Goal: Find specific page/section: Find specific page/section

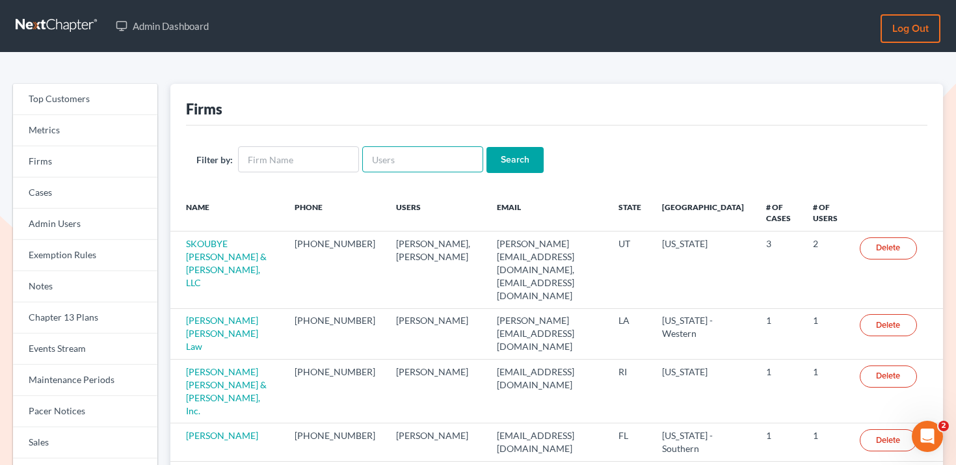
click at [402, 164] on input "text" at bounding box center [422, 159] width 121 height 26
paste input "[PERSON_NAME][EMAIL_ADDRESS][DOMAIN_NAME]"
type input "lapointe@robertlapointe.com"
click at [506, 166] on input "Search" at bounding box center [514, 160] width 57 height 26
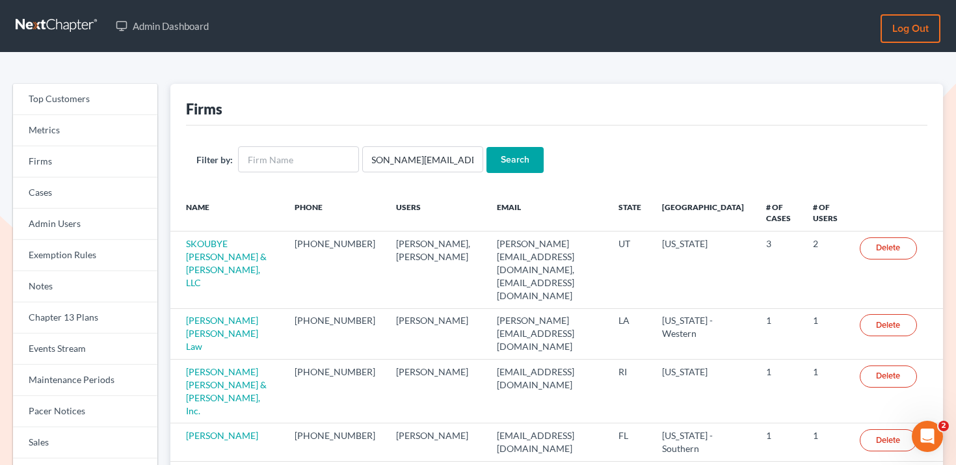
scroll to position [0, 0]
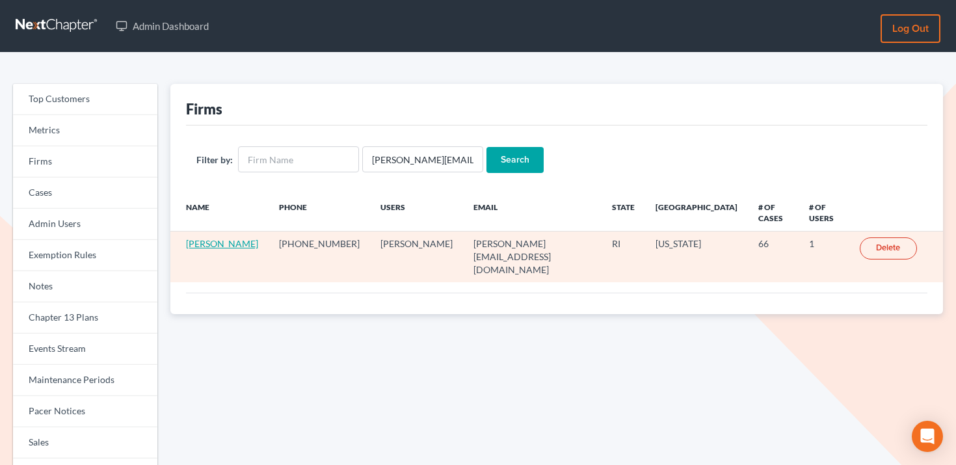
click at [233, 238] on link "Robert Lapointe" at bounding box center [222, 243] width 72 height 11
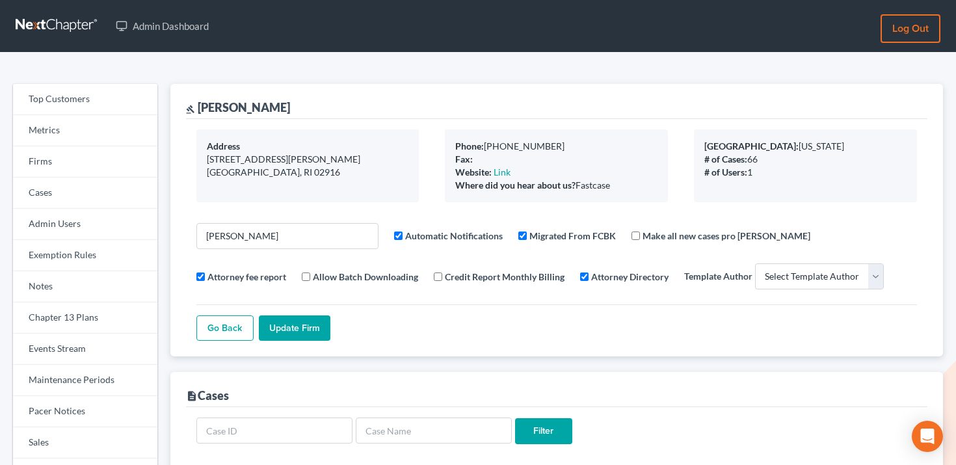
select select
drag, startPoint x: 301, startPoint y: 107, endPoint x: 200, endPoint y: 103, distance: 101.6
click at [200, 103] on div "gavel Robert Lapointe" at bounding box center [556, 101] width 741 height 35
copy div "Robert Lapointe"
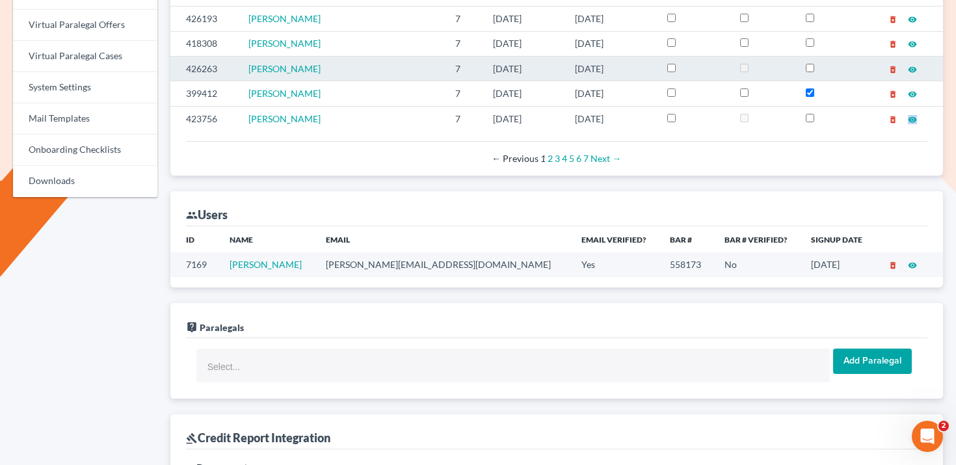
scroll to position [603, 0]
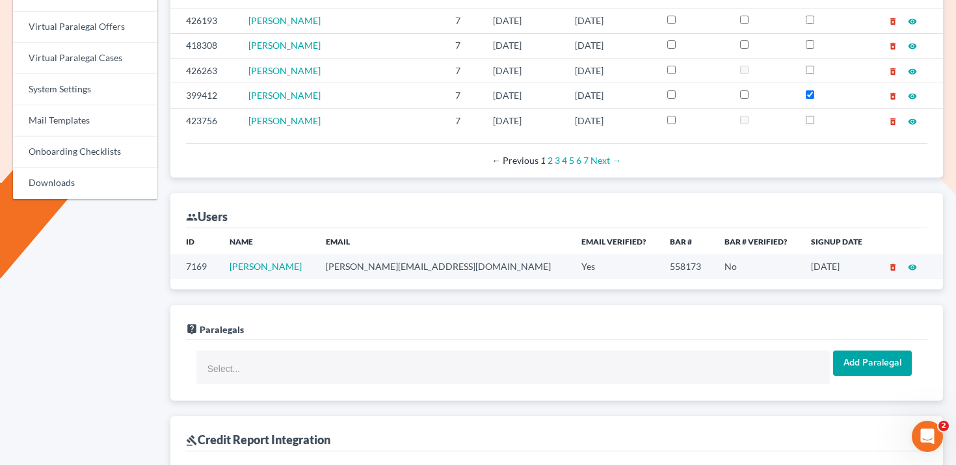
click at [192, 271] on td "7169" at bounding box center [194, 266] width 49 height 24
copy td "7169"
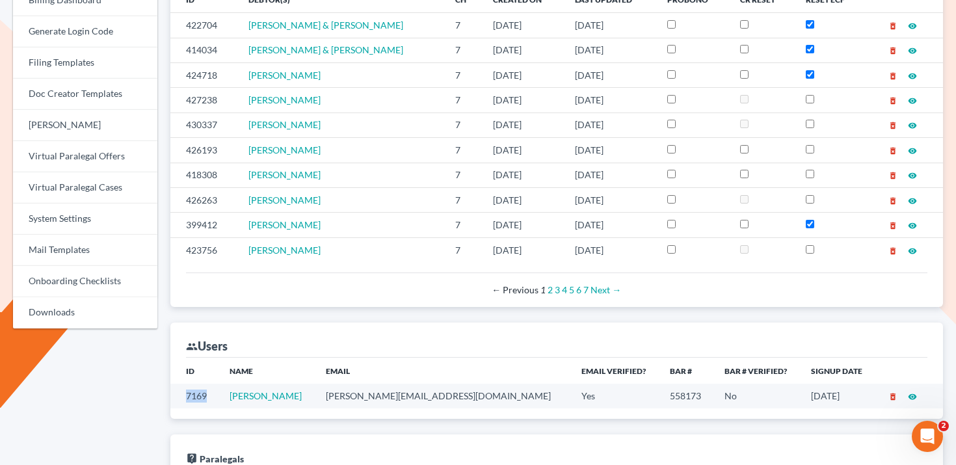
scroll to position [277, 0]
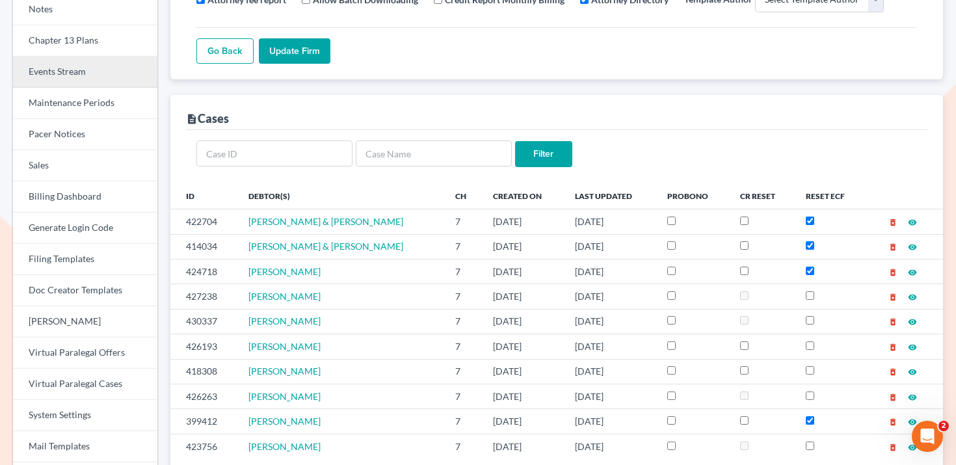
click at [90, 83] on link "Events Stream" at bounding box center [85, 72] width 144 height 31
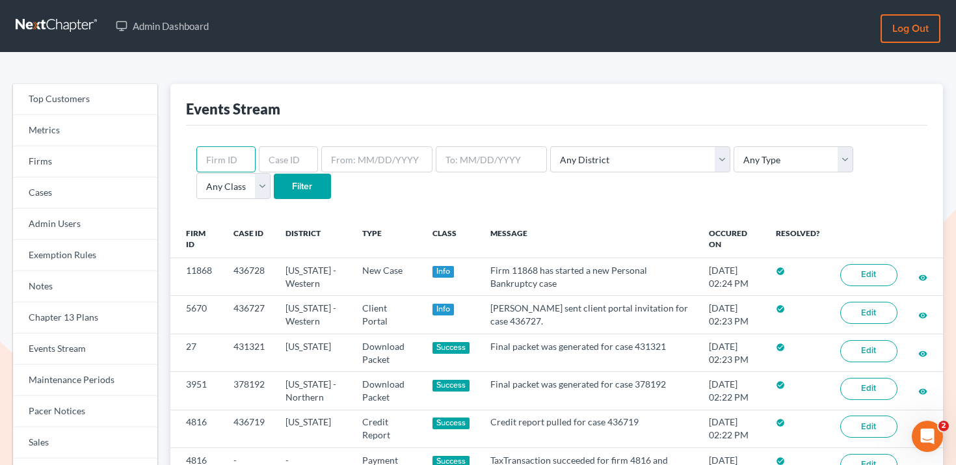
click at [220, 156] on input "text" at bounding box center [225, 159] width 59 height 26
paste input "7169"
type input "7169"
click at [750, 161] on select "Any Type Case Applied To Plan Case Archive Case Duplicate Case Filing Chapter 1…" at bounding box center [794, 159] width 120 height 26
select select "credit_report"
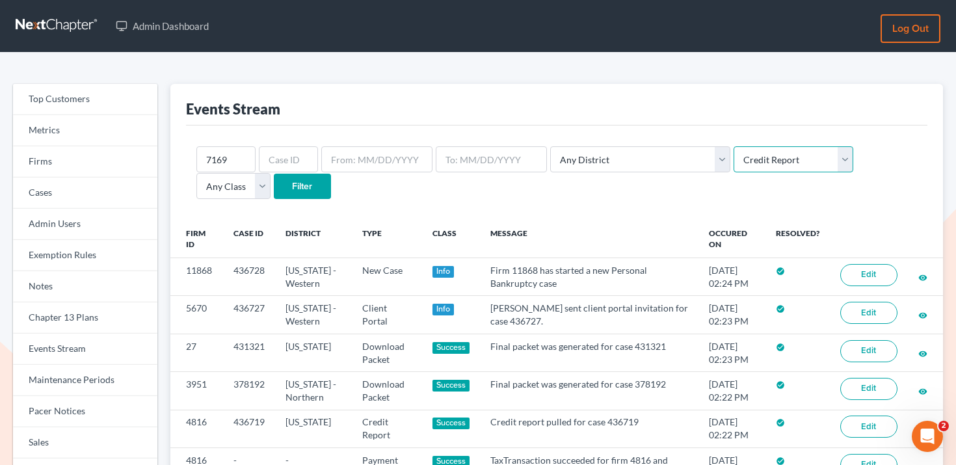
click at [734, 146] on select "Any Type Case Applied To Plan Case Archive Case Duplicate Case Filing Chapter 1…" at bounding box center [794, 159] width 120 height 26
click at [274, 185] on input "Filter" at bounding box center [302, 187] width 57 height 26
select select "credit_report"
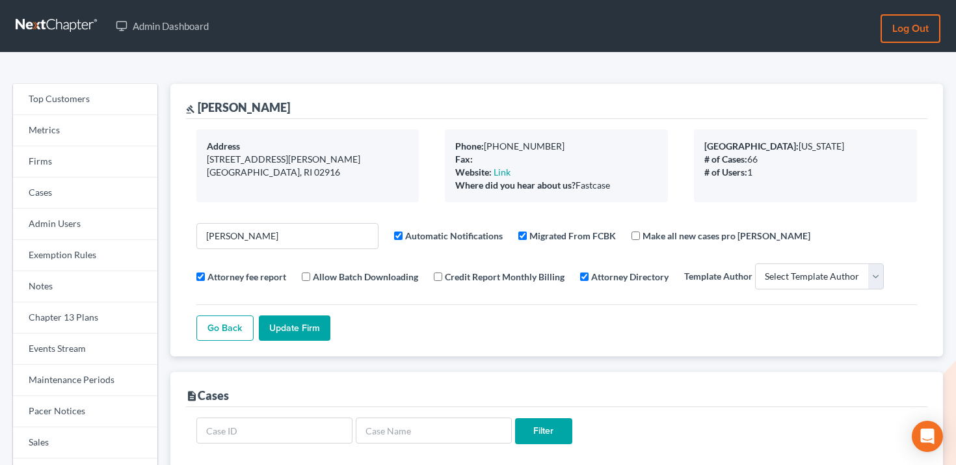
select select
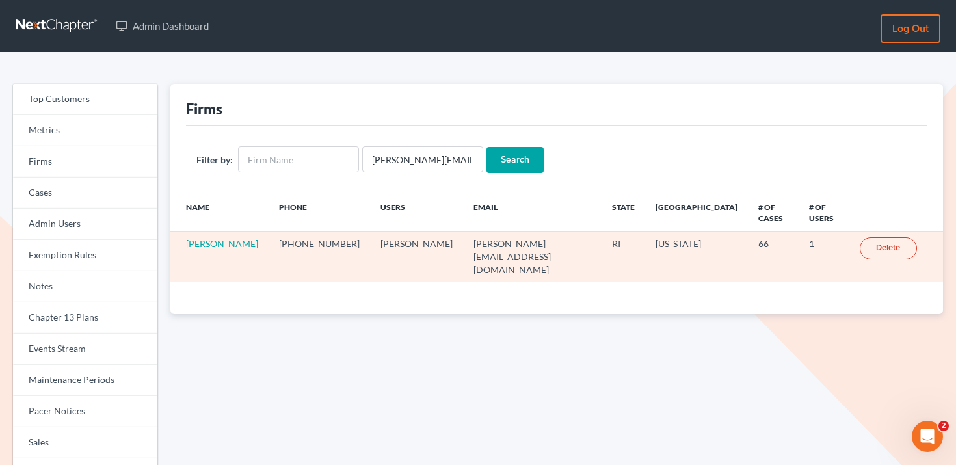
click at [208, 238] on link "[PERSON_NAME]" at bounding box center [222, 243] width 72 height 11
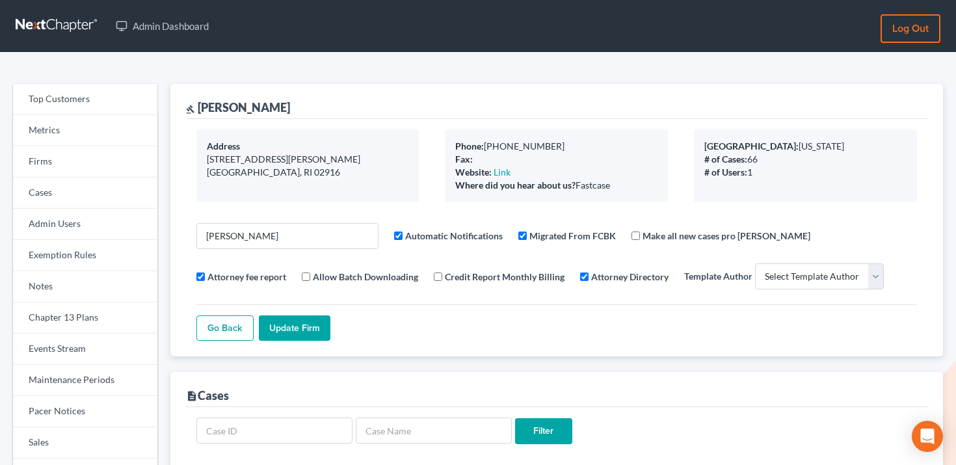
select select
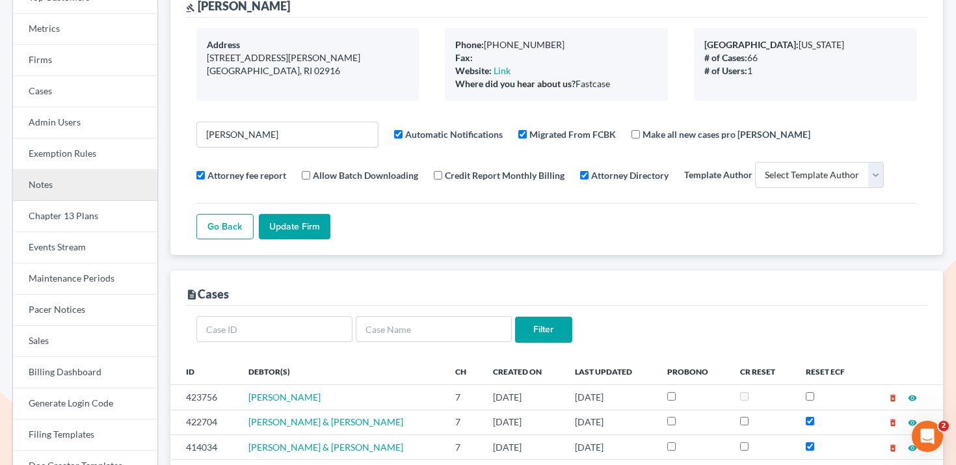
scroll to position [91, 0]
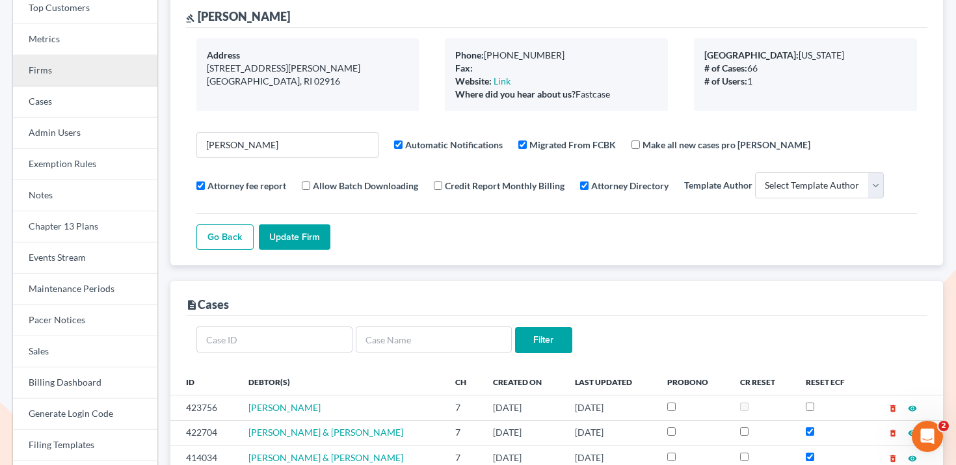
click at [83, 65] on link "Firms" at bounding box center [85, 70] width 144 height 31
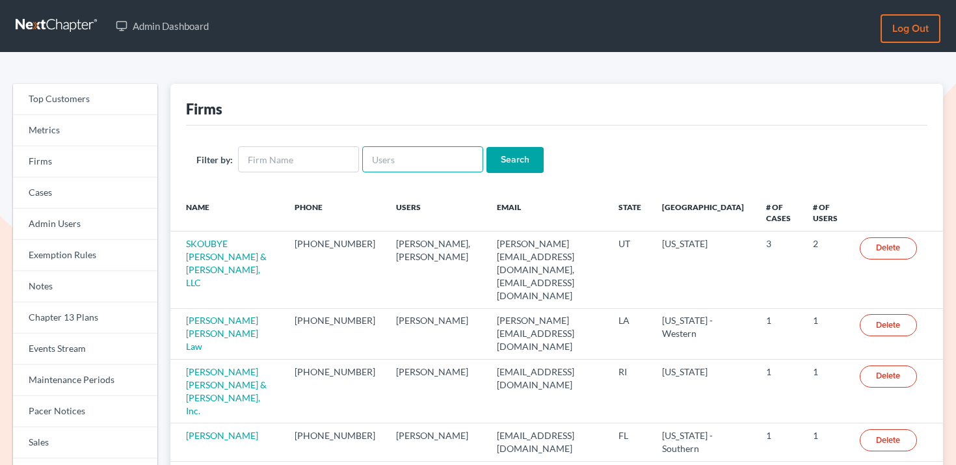
click at [397, 157] on input "text" at bounding box center [422, 159] width 121 height 26
paste input "[EMAIL_ADDRESS][DOMAIN_NAME]"
type input "[EMAIL_ADDRESS][DOMAIN_NAME]"
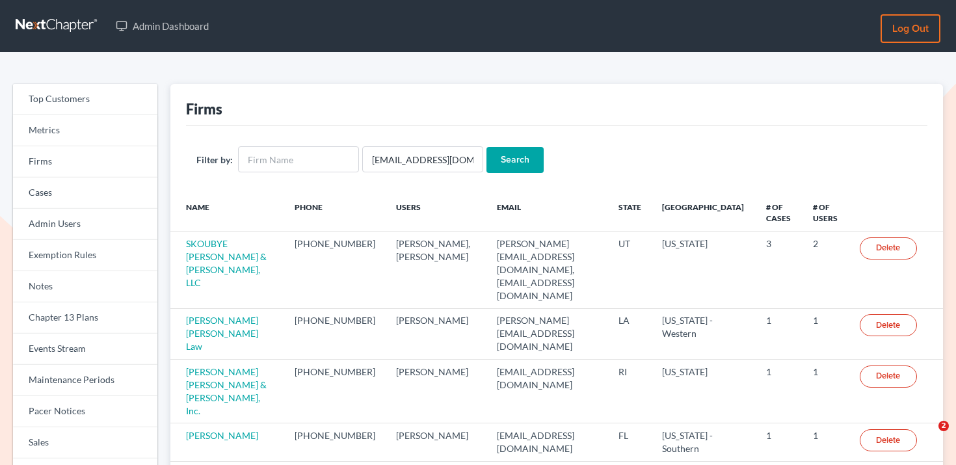
click at [509, 161] on input "Search" at bounding box center [514, 160] width 57 height 26
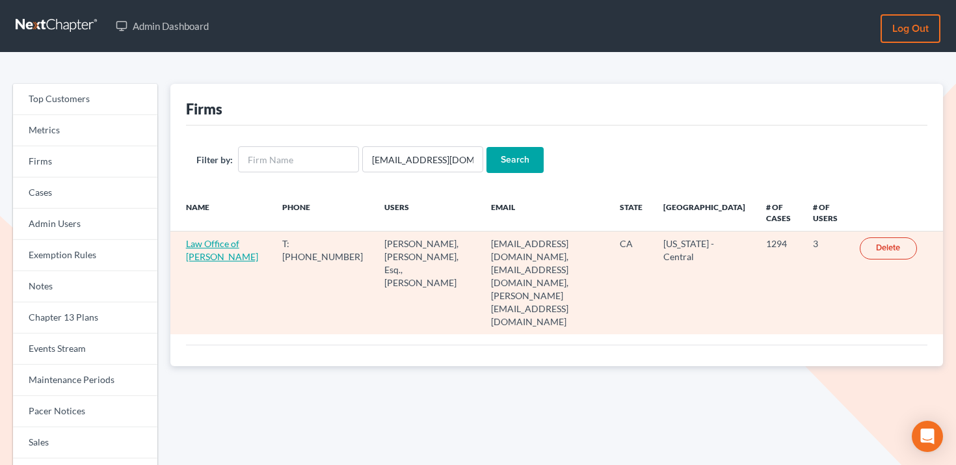
click at [226, 245] on link "Law Office of Sevan Gorginian" at bounding box center [222, 250] width 72 height 24
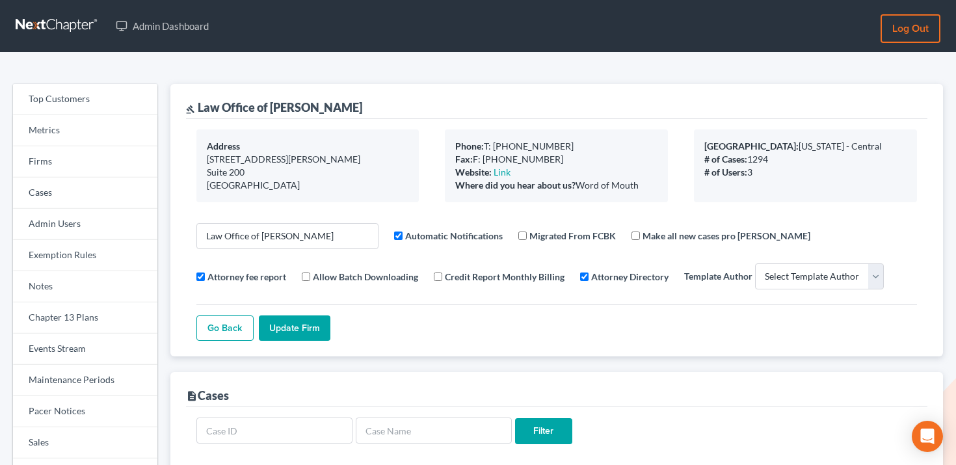
select select
click at [96, 152] on link "Firms" at bounding box center [85, 161] width 144 height 31
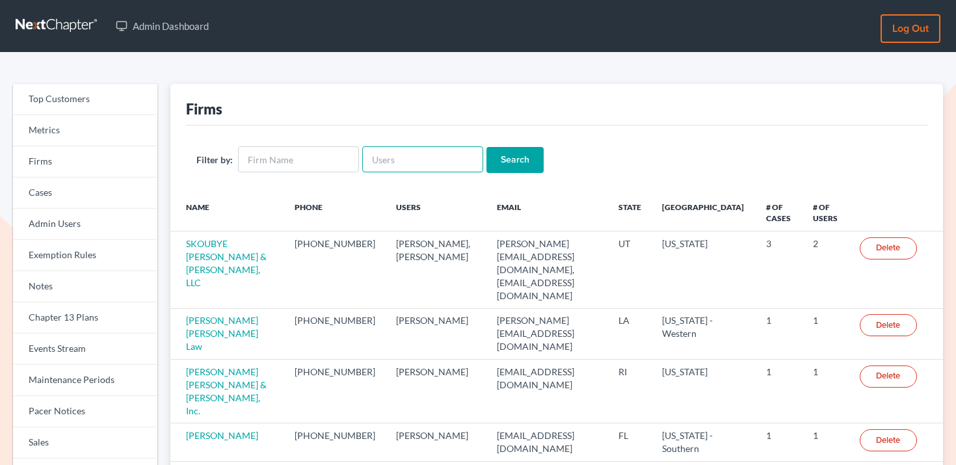
click at [394, 170] on input "text" at bounding box center [422, 159] width 121 height 26
paste input "[PERSON_NAME]"
type input "[PERSON_NAME]"
click at [486, 147] on input "Search" at bounding box center [514, 160] width 57 height 26
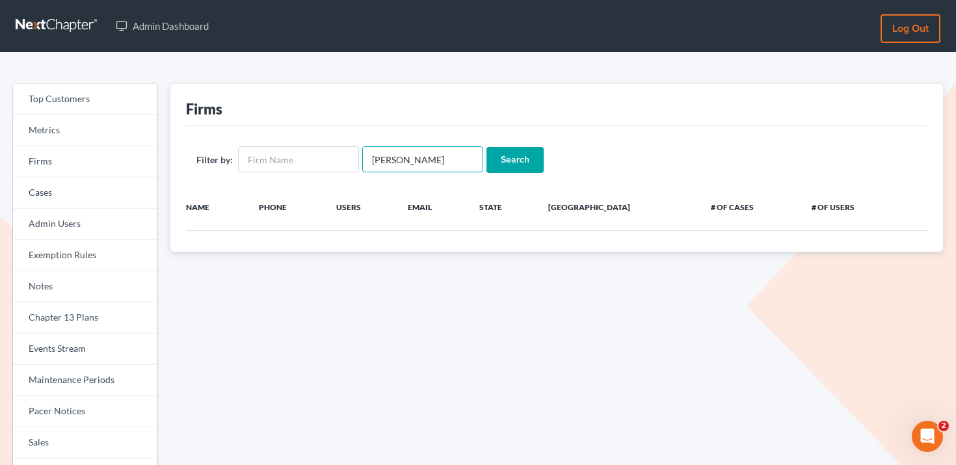
click at [420, 155] on input "[PERSON_NAME]" at bounding box center [422, 159] width 121 height 26
click at [390, 153] on input "[PERSON_NAME]" at bounding box center [422, 159] width 121 height 26
type input "[PERSON_NAME]"
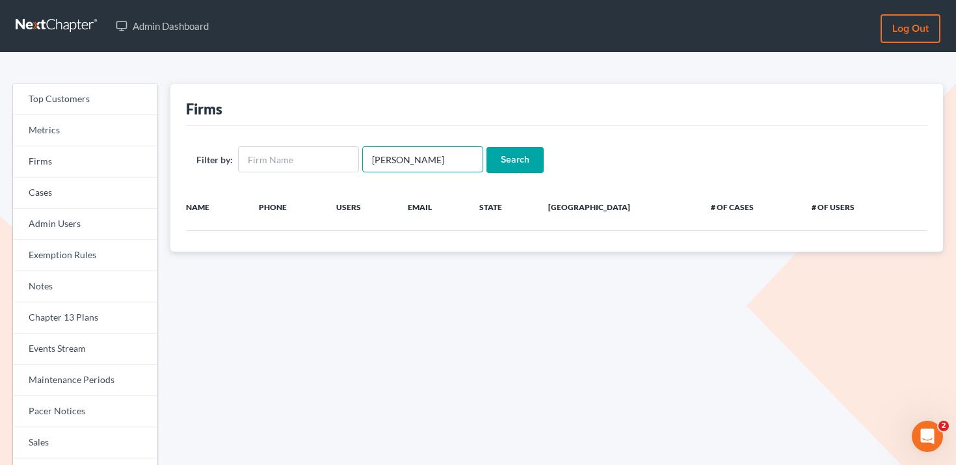
click at [486, 147] on input "Search" at bounding box center [514, 160] width 57 height 26
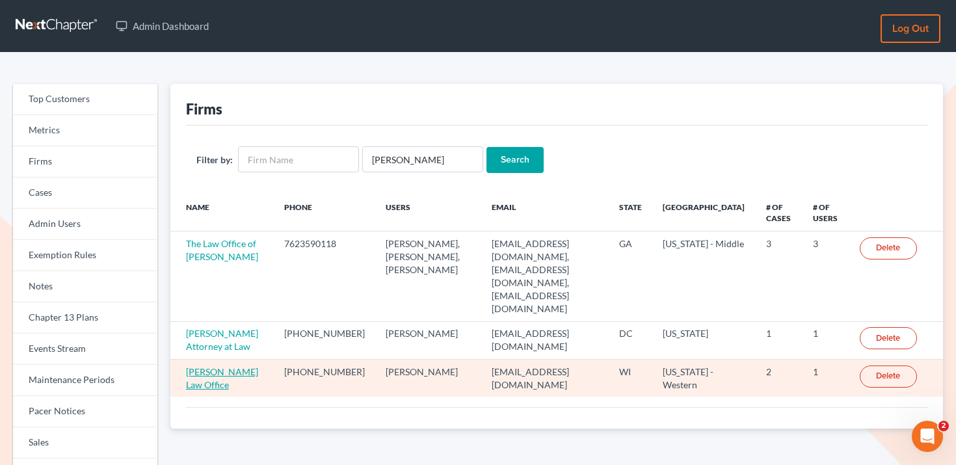
click at [191, 366] on link "[PERSON_NAME] Law Office" at bounding box center [222, 378] width 72 height 24
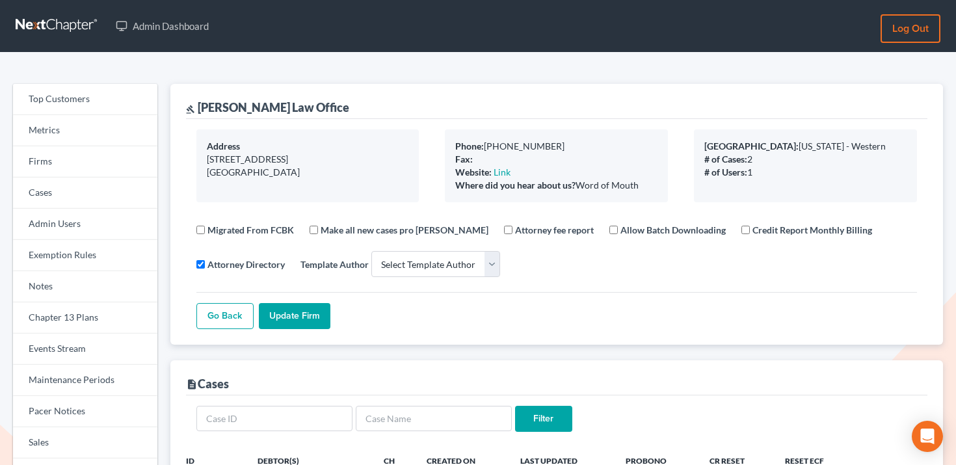
select select
click at [92, 172] on link "Firms" at bounding box center [85, 161] width 144 height 31
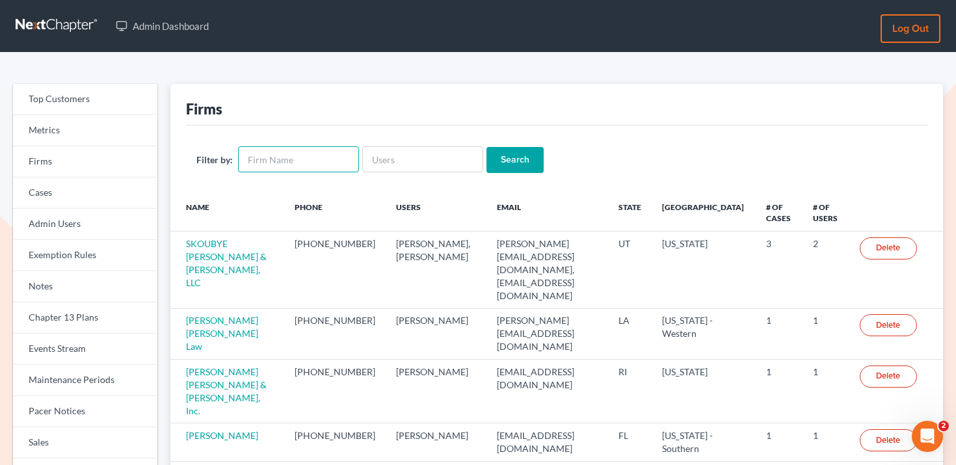
click at [293, 155] on input "text" at bounding box center [298, 159] width 121 height 26
type input "[PERSON_NAME]"
click at [486, 147] on input "Search" at bounding box center [514, 160] width 57 height 26
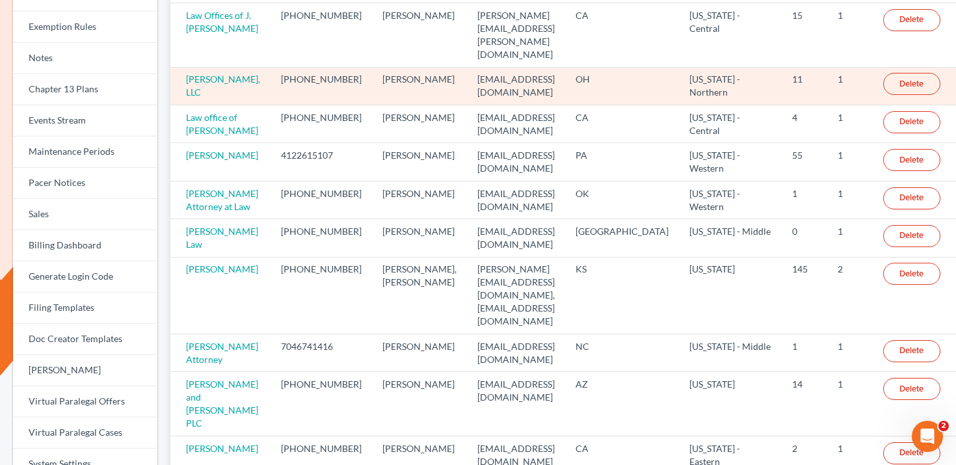
scroll to position [104, 0]
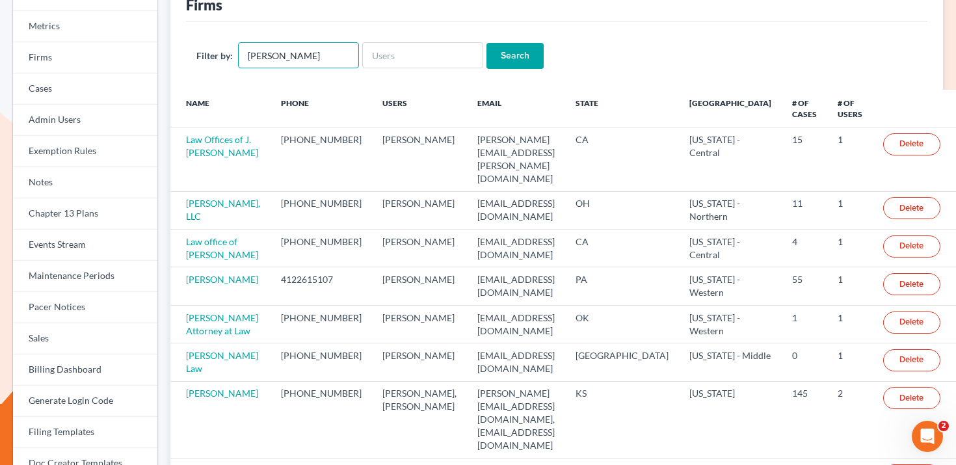
click at [301, 54] on input "[PERSON_NAME]" at bounding box center [298, 55] width 121 height 26
click at [301, 54] on input "stanley" at bounding box center [298, 55] width 121 height 26
type input "[PERSON_NAME]"
click at [486, 43] on input "Search" at bounding box center [514, 56] width 57 height 26
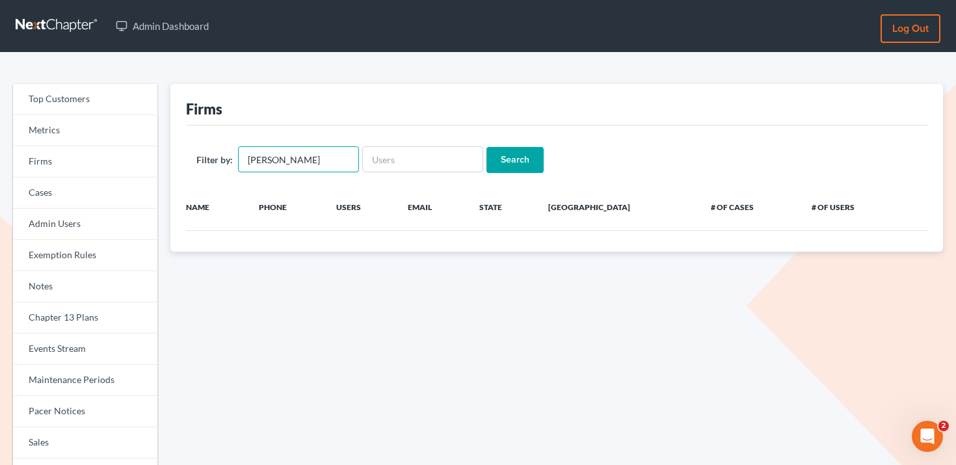
click at [295, 159] on input "[PERSON_NAME]" at bounding box center [298, 159] width 121 height 26
type input "[PERSON_NAME]"
click at [409, 160] on input "text" at bounding box center [422, 159] width 121 height 26
paste input "Robin stanly"
type input "[PERSON_NAME]"
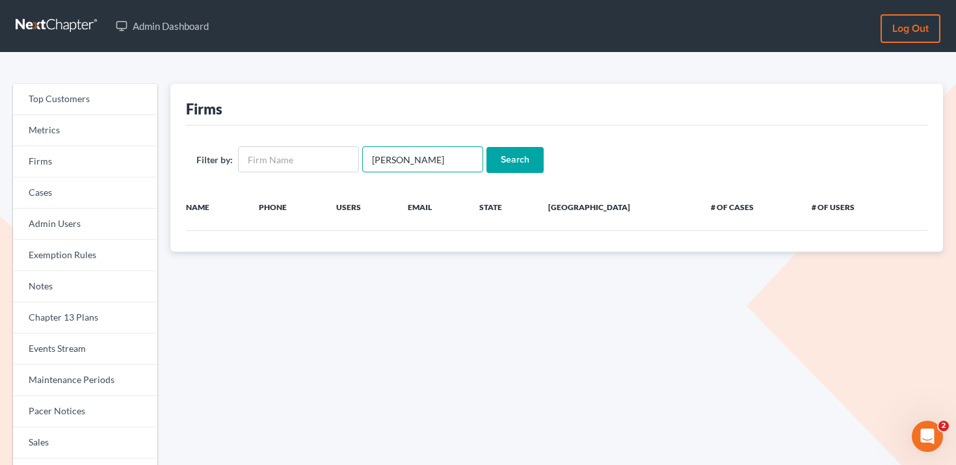
click at [486, 147] on input "Search" at bounding box center [514, 160] width 57 height 26
drag, startPoint x: 394, startPoint y: 157, endPoint x: 349, endPoint y: 157, distance: 44.9
click at [350, 157] on form "Filter by: [PERSON_NAME] Search" at bounding box center [556, 159] width 721 height 27
type input "[PERSON_NAME]"
click at [486, 147] on input "Search" at bounding box center [514, 160] width 57 height 26
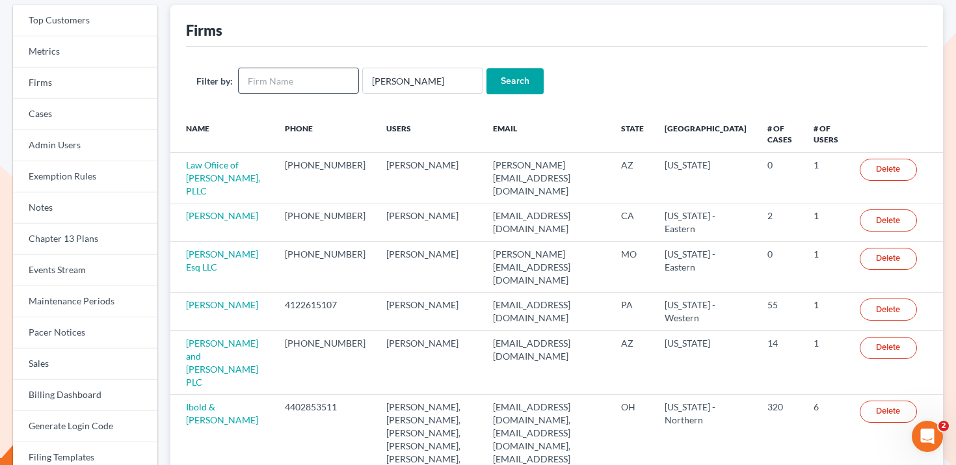
scroll to position [114, 0]
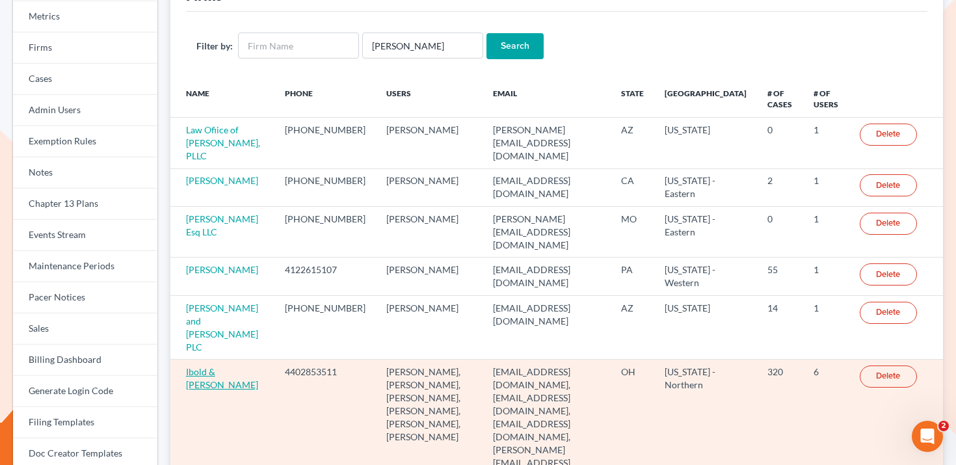
click at [221, 366] on link "Ibold & [PERSON_NAME]" at bounding box center [222, 378] width 72 height 24
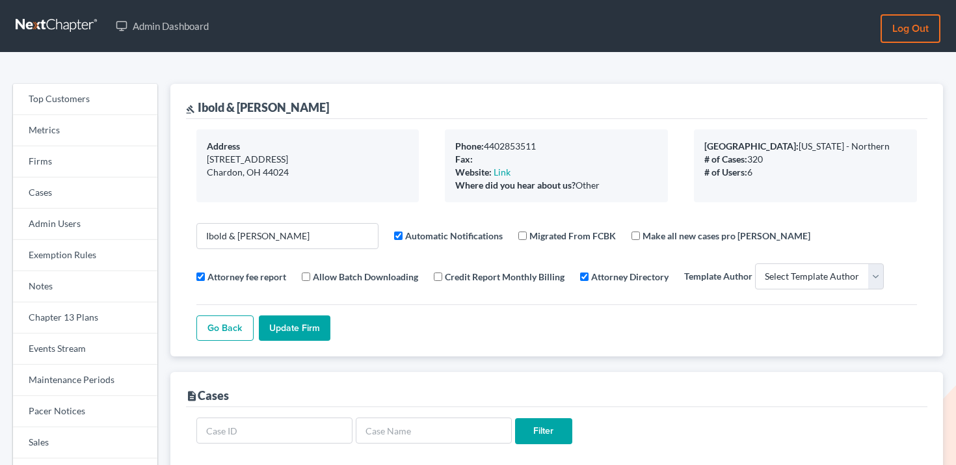
select select
drag, startPoint x: 284, startPoint y: 107, endPoint x: 197, endPoint y: 101, distance: 87.4
click at [197, 101] on div "gavel Ibold & O'Brien" at bounding box center [556, 101] width 741 height 35
copy div "Ibold & O'Brien"
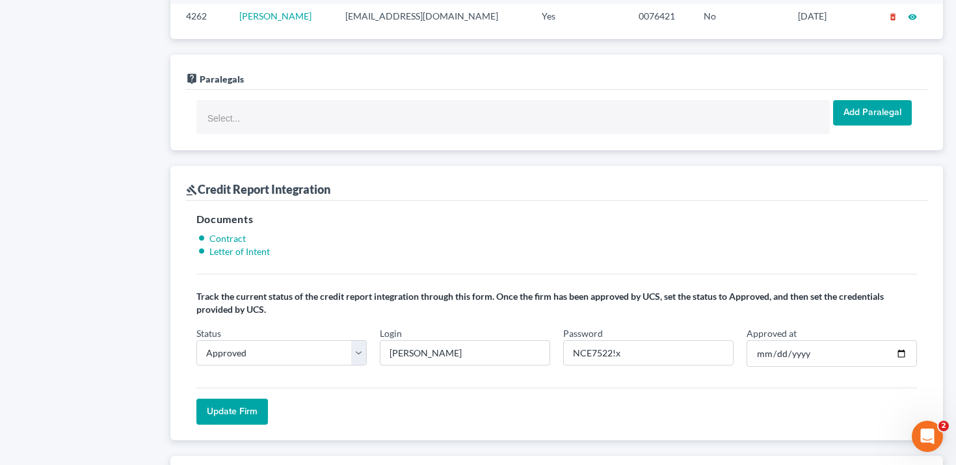
scroll to position [981, 0]
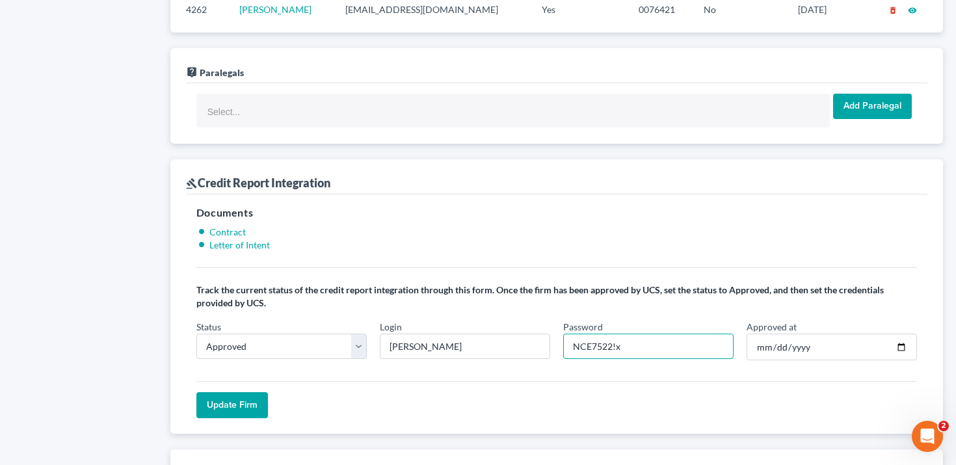
drag, startPoint x: 611, startPoint y: 347, endPoint x: 571, endPoint y: 346, distance: 40.3
click at [571, 346] on input "NCE7522!x" at bounding box center [648, 347] width 170 height 26
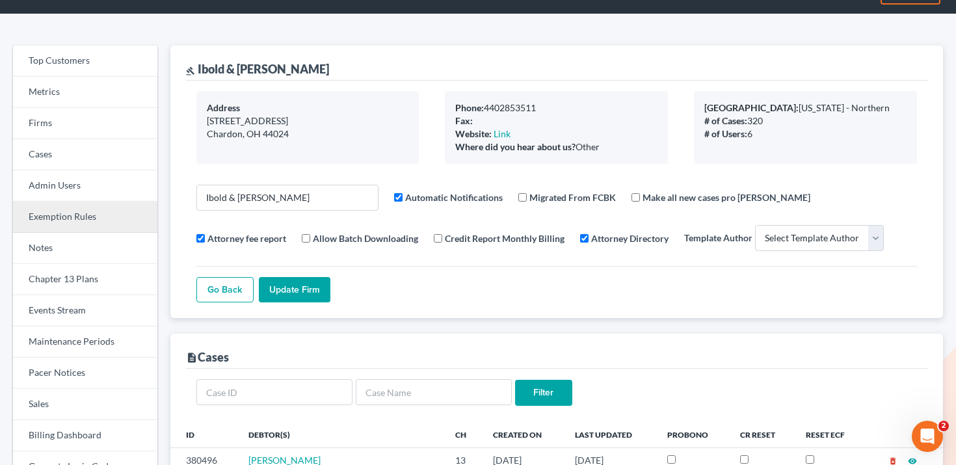
scroll to position [22, 0]
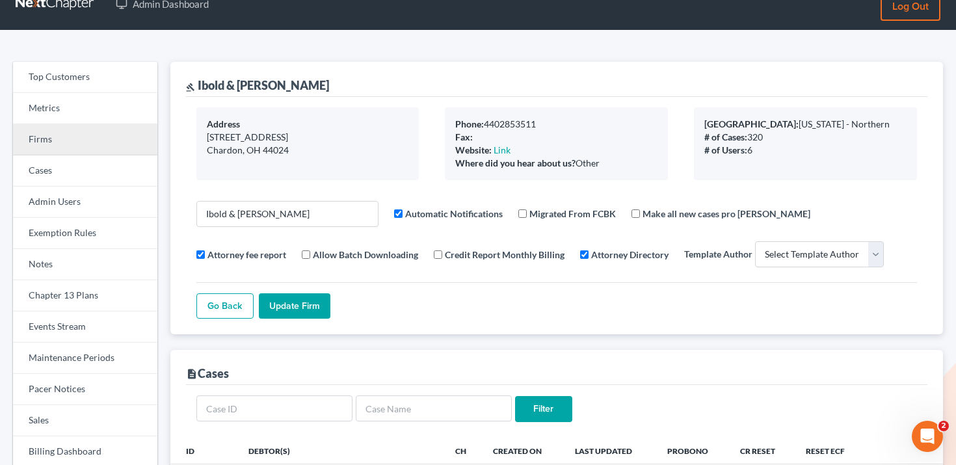
click at [76, 142] on link "Firms" at bounding box center [85, 139] width 144 height 31
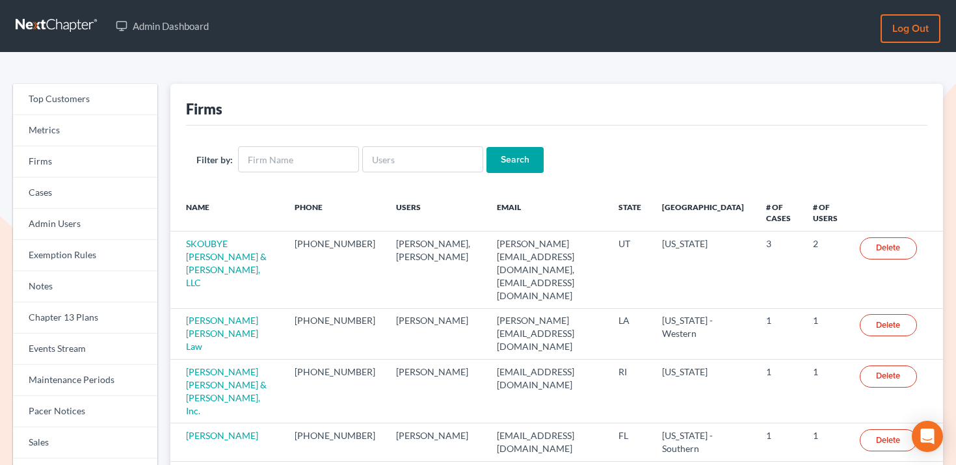
click at [407, 180] on div "Filter by: Search" at bounding box center [556, 160] width 741 height 68
click at [413, 157] on input "text" at bounding box center [422, 159] width 121 height 26
paste input "bet@lwlpc.com"
type input "bet@lwlpc.com"
click at [509, 164] on input "Search" at bounding box center [514, 160] width 57 height 26
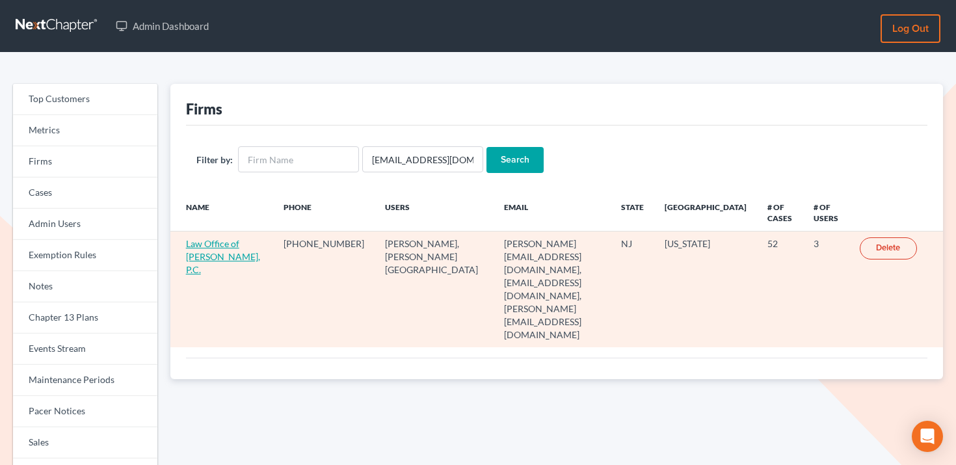
click at [230, 252] on link "Law Office of [PERSON_NAME], P.C." at bounding box center [223, 256] width 74 height 37
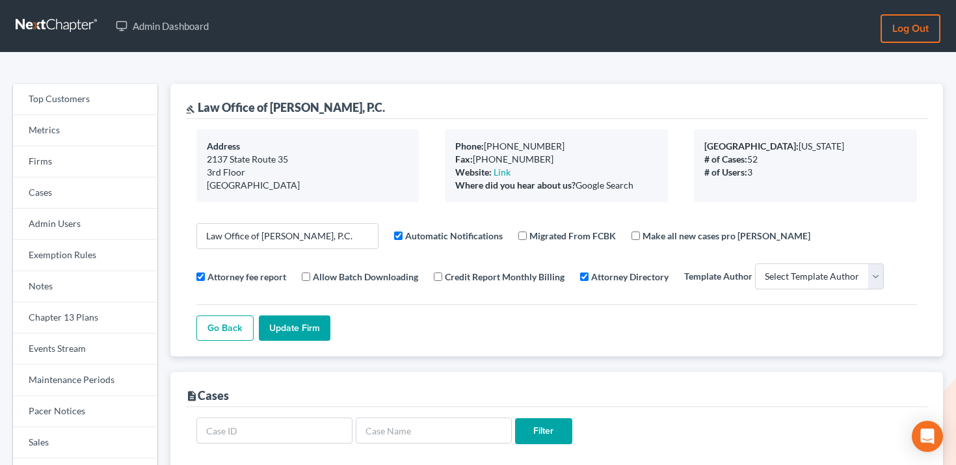
select select
drag, startPoint x: 198, startPoint y: 105, endPoint x: 406, endPoint y: 104, distance: 207.5
click at [406, 104] on div "gavel Law Office of Lawrence W. Luttrell, P.C." at bounding box center [556, 101] width 741 height 35
copy div "Law Office of Lawrence W. Luttrell, P.C."
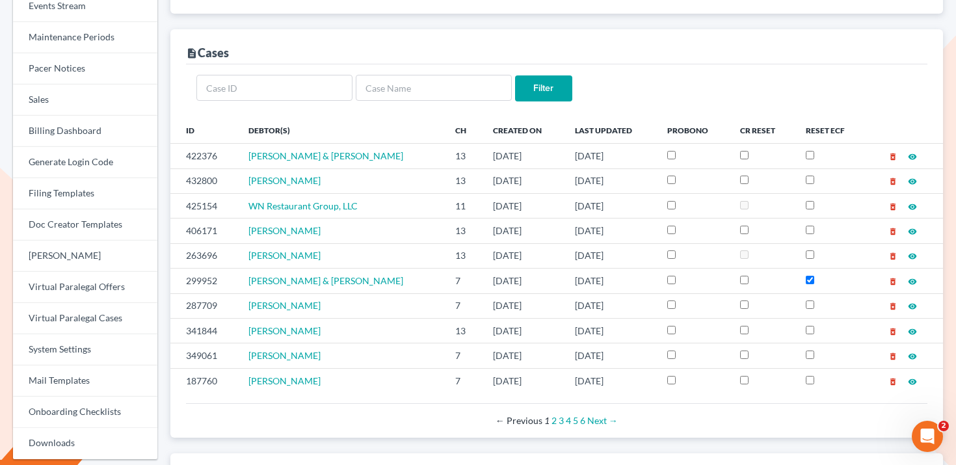
scroll to position [558, 0]
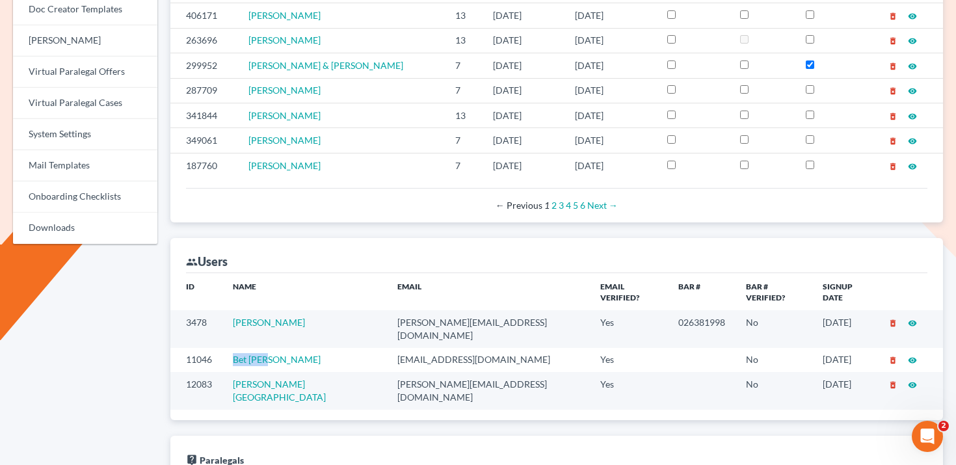
drag, startPoint x: 291, startPoint y: 337, endPoint x: 236, endPoint y: 337, distance: 55.3
click at [236, 348] on tr "11046 Bet Myer bet@lwlpc.com Yes No 10/05/2020 delete_forever visibility" at bounding box center [556, 360] width 773 height 24
copy tr "Bet Myer"
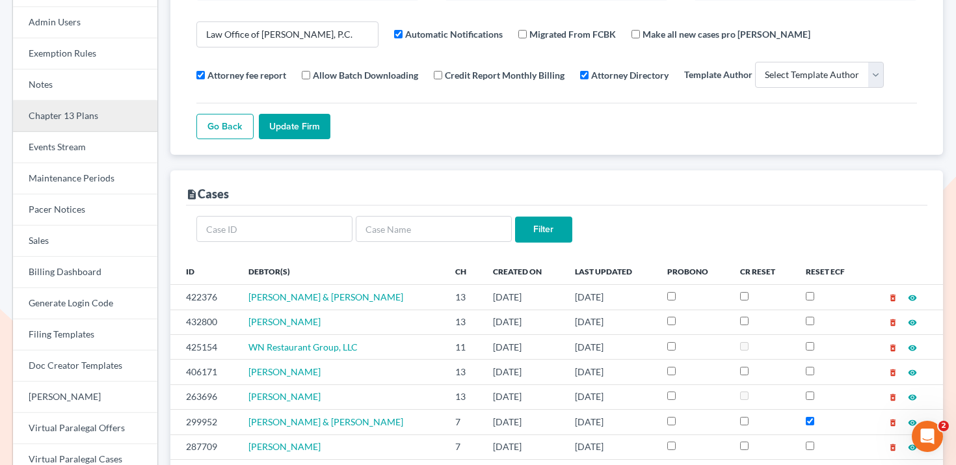
scroll to position [106, 0]
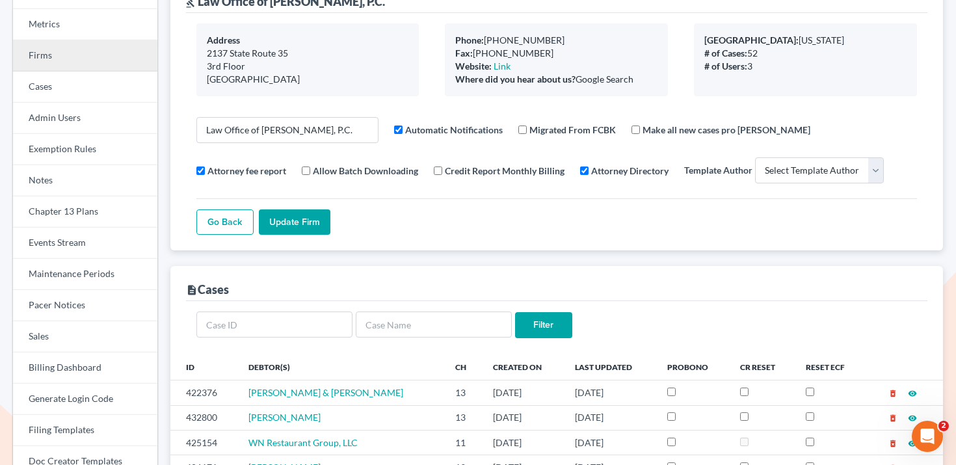
click at [72, 64] on link "Firms" at bounding box center [85, 55] width 144 height 31
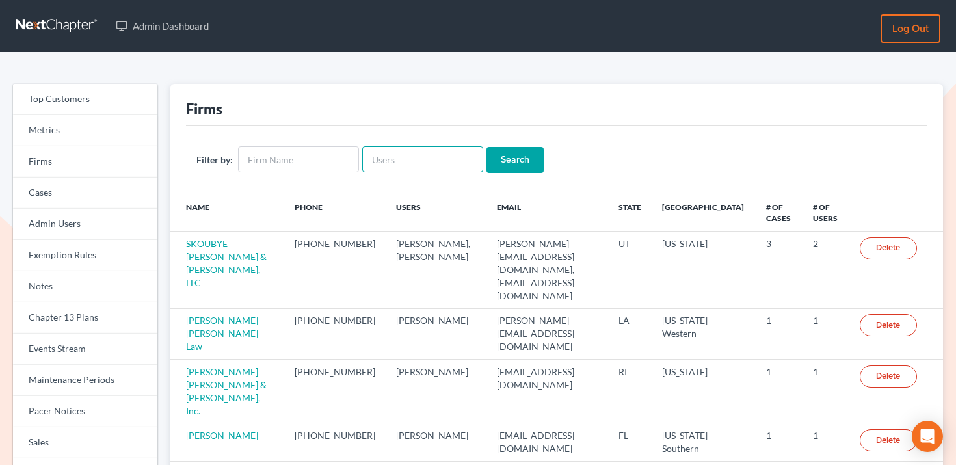
click at [421, 163] on input "text" at bounding box center [422, 159] width 121 height 26
paste input "[PERSON_NAME][EMAIL_ADDRESS][DOMAIN_NAME]"
type input "[PERSON_NAME][EMAIL_ADDRESS][DOMAIN_NAME]"
click at [521, 158] on input "Search" at bounding box center [514, 160] width 57 height 26
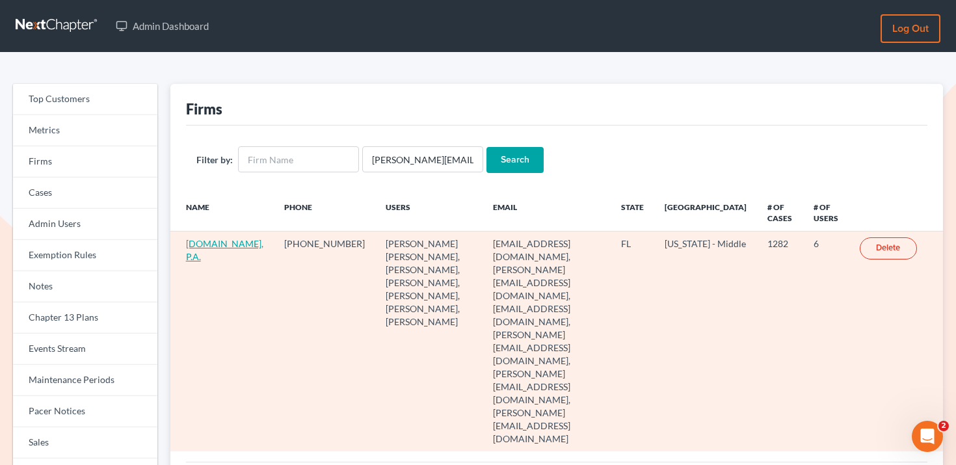
click at [201, 244] on link "[DOMAIN_NAME], P.A." at bounding box center [224, 250] width 77 height 24
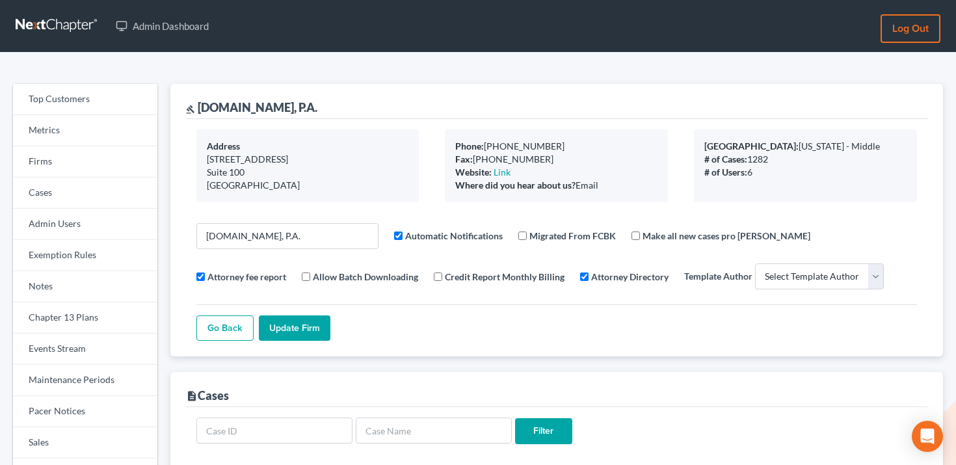
select select
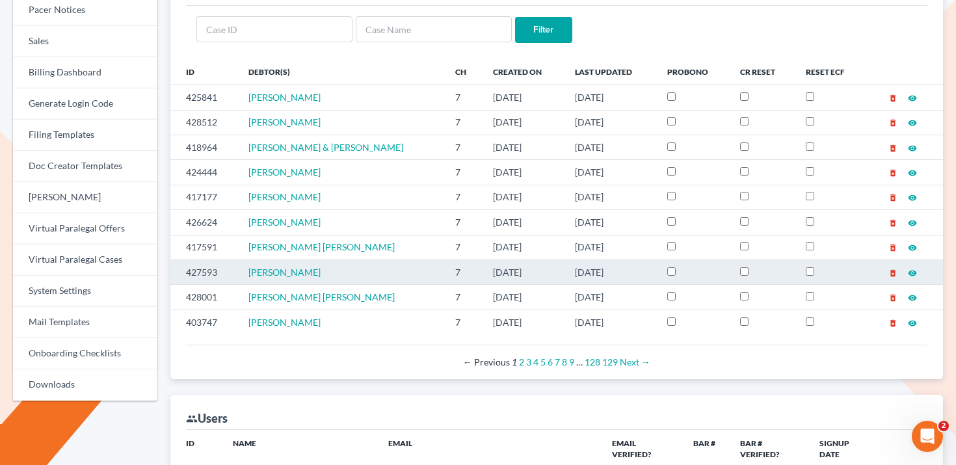
scroll to position [332, 0]
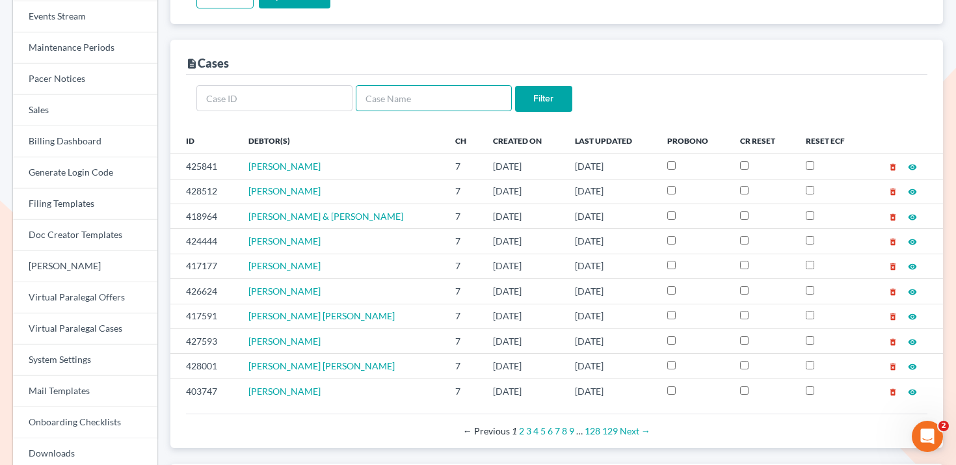
click at [394, 88] on input "text" at bounding box center [434, 98] width 156 height 26
type input "[PERSON_NAME]"
click at [515, 86] on input "Filter" at bounding box center [543, 99] width 57 height 26
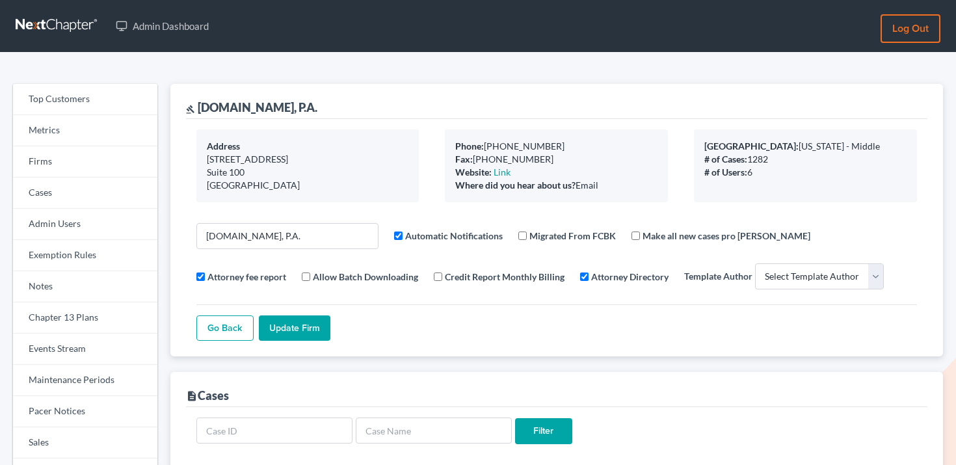
select select
click at [88, 163] on link "Firms" at bounding box center [85, 161] width 144 height 31
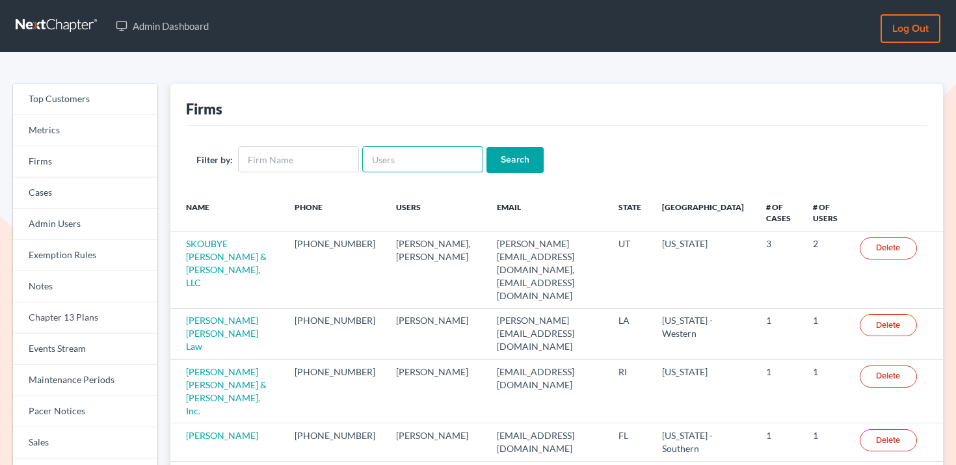
click at [386, 165] on input "text" at bounding box center [422, 159] width 121 height 26
paste input "[EMAIL_ADDRESS][DOMAIN_NAME]"
type input "[EMAIL_ADDRESS][DOMAIN_NAME]"
click at [500, 157] on input "Search" at bounding box center [514, 160] width 57 height 26
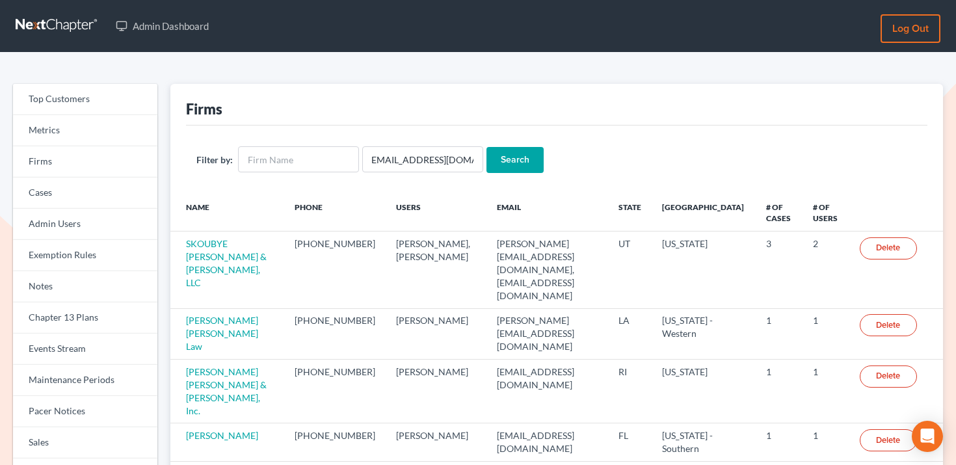
scroll to position [0, 0]
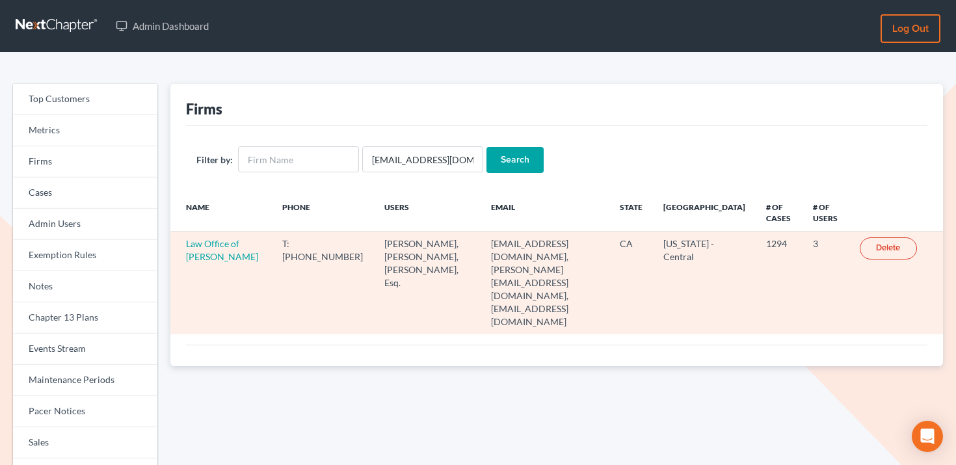
click at [213, 250] on td "Law Office of [PERSON_NAME]" at bounding box center [221, 283] width 102 height 103
click at [216, 260] on link "Law Office of [PERSON_NAME]" at bounding box center [222, 250] width 72 height 24
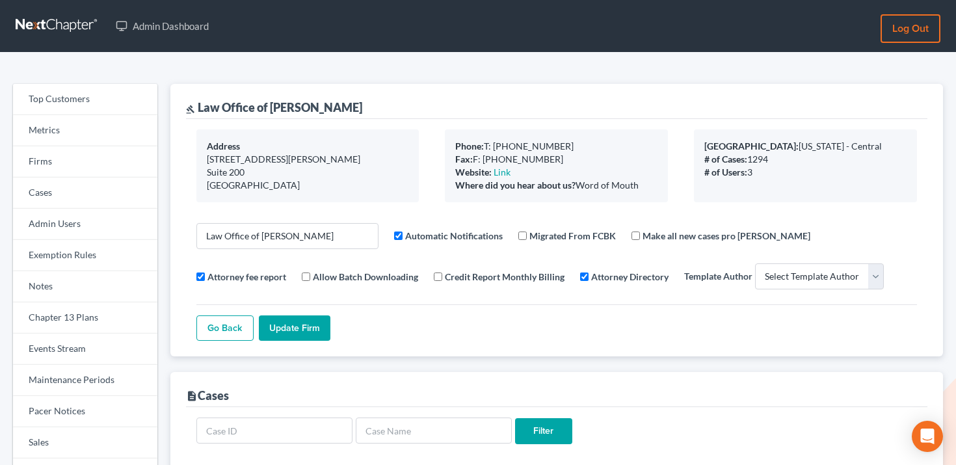
select select
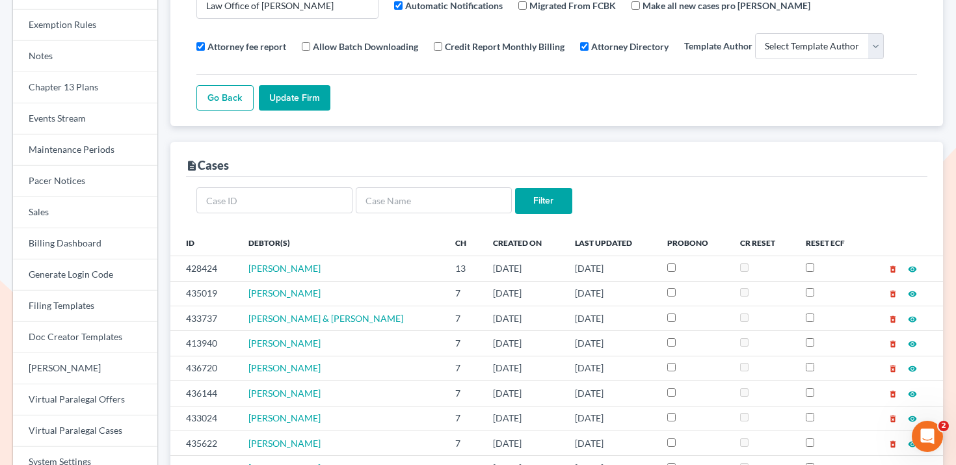
scroll to position [259, 0]
